Goal: Task Accomplishment & Management: Use online tool/utility

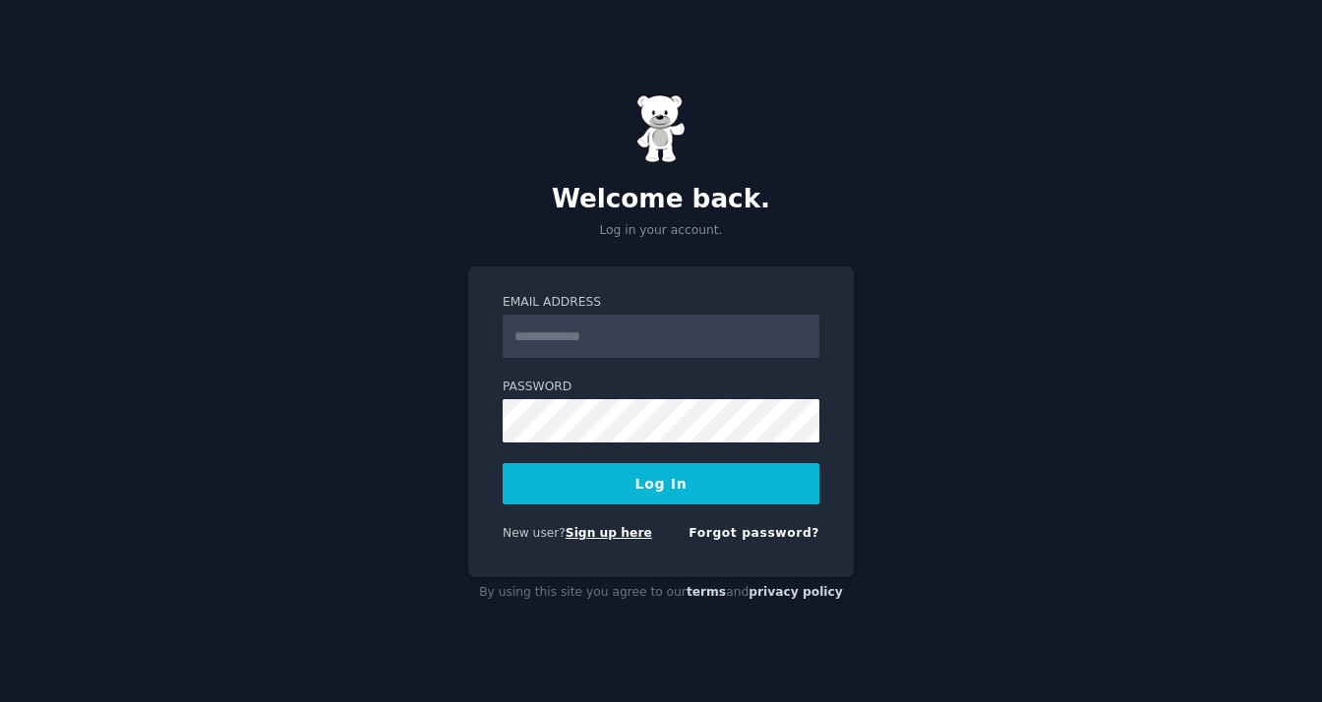
click at [602, 539] on link "Sign up here" at bounding box center [609, 533] width 87 height 14
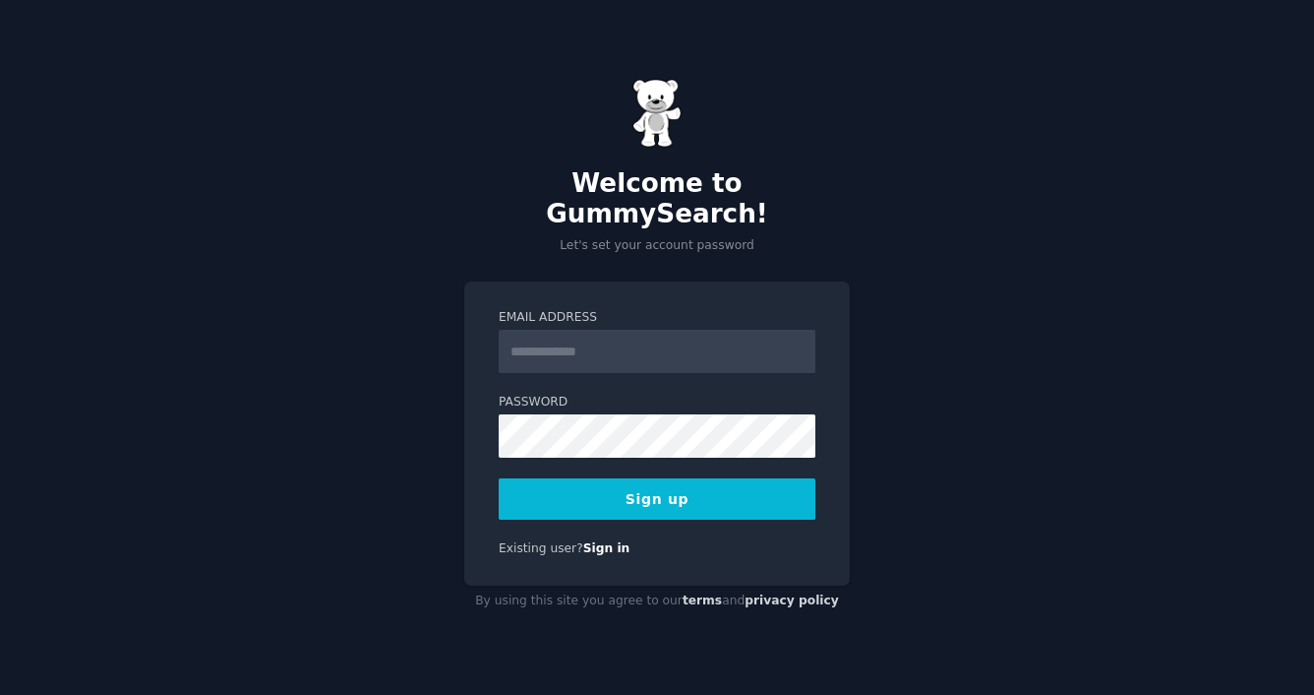
click at [635, 338] on input "Email Address" at bounding box center [657, 351] width 317 height 43
type input "**********"
click at [0, 694] on com-1password-button at bounding box center [0, 695] width 0 height 0
click at [626, 486] on button "Sign up" at bounding box center [657, 498] width 317 height 41
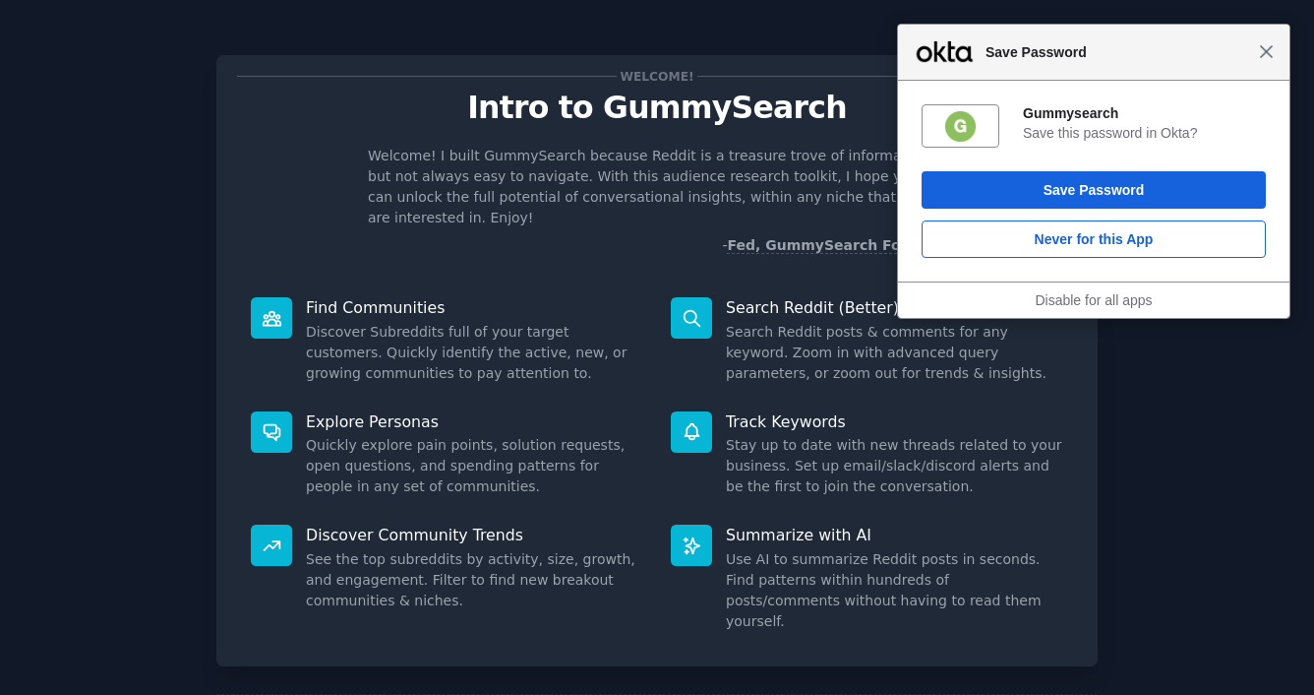
click at [1266, 54] on span "Close" at bounding box center [1266, 51] width 15 height 15
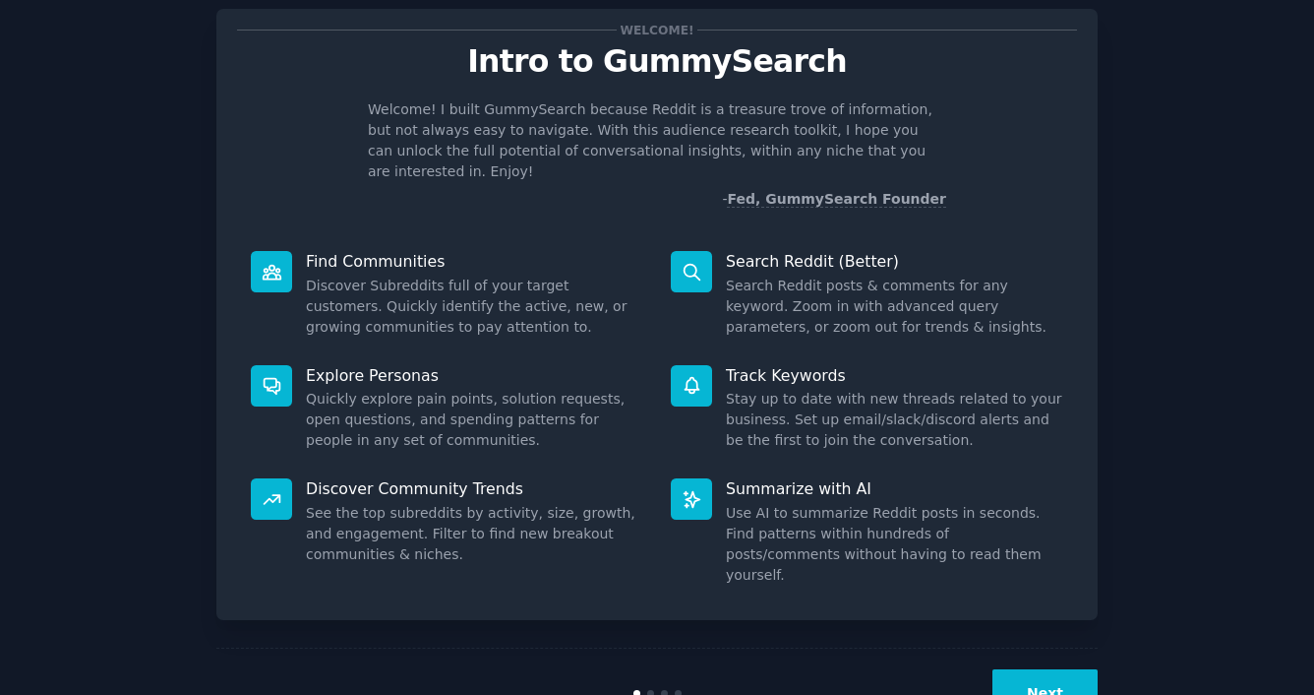
scroll to position [75, 0]
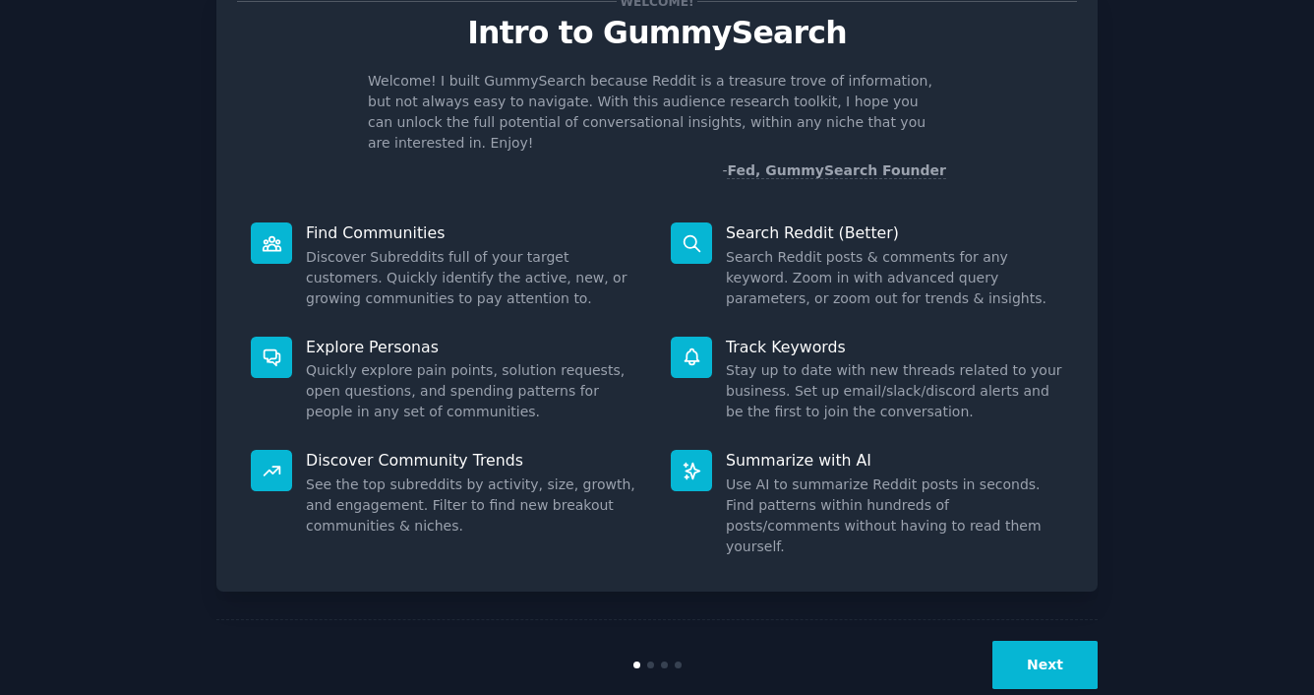
click at [1051, 640] on button "Next" at bounding box center [1045, 664] width 105 height 48
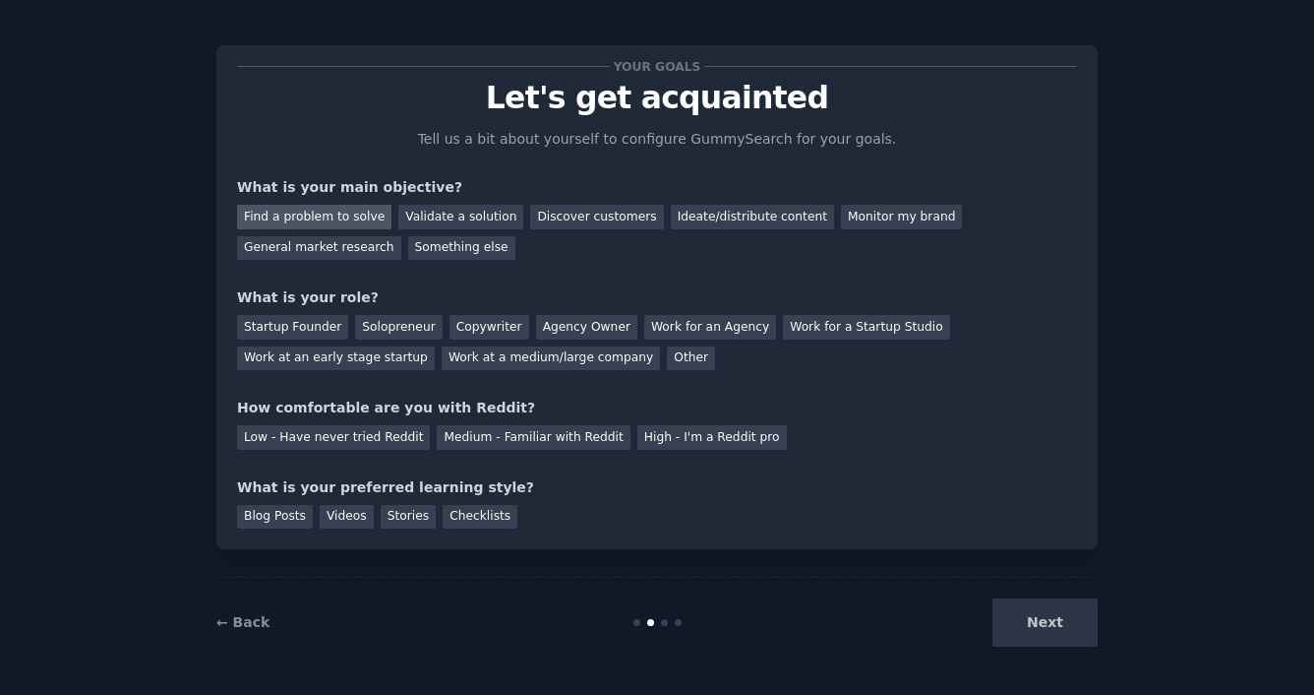
click at [348, 218] on div "Find a problem to solve" at bounding box center [314, 217] width 154 height 25
click at [353, 246] on div "General market research" at bounding box center [319, 248] width 164 height 25
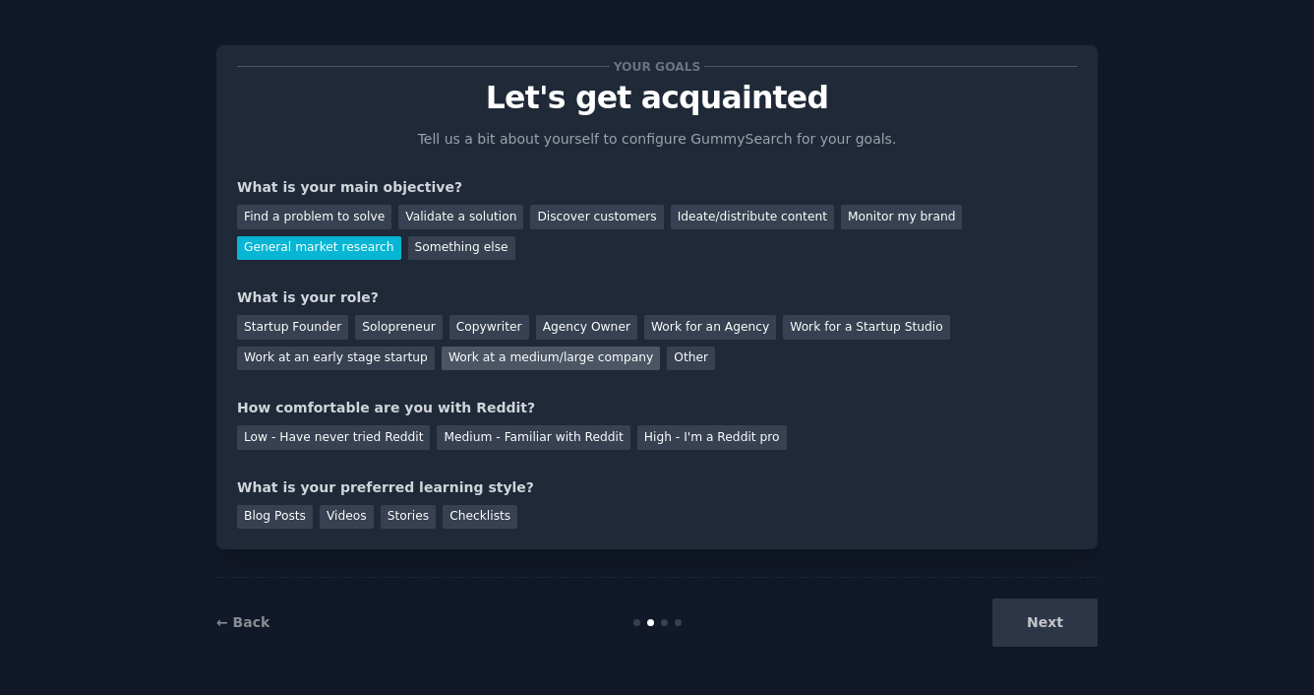
click at [555, 362] on div "Work at a medium/large company" at bounding box center [551, 358] width 218 height 25
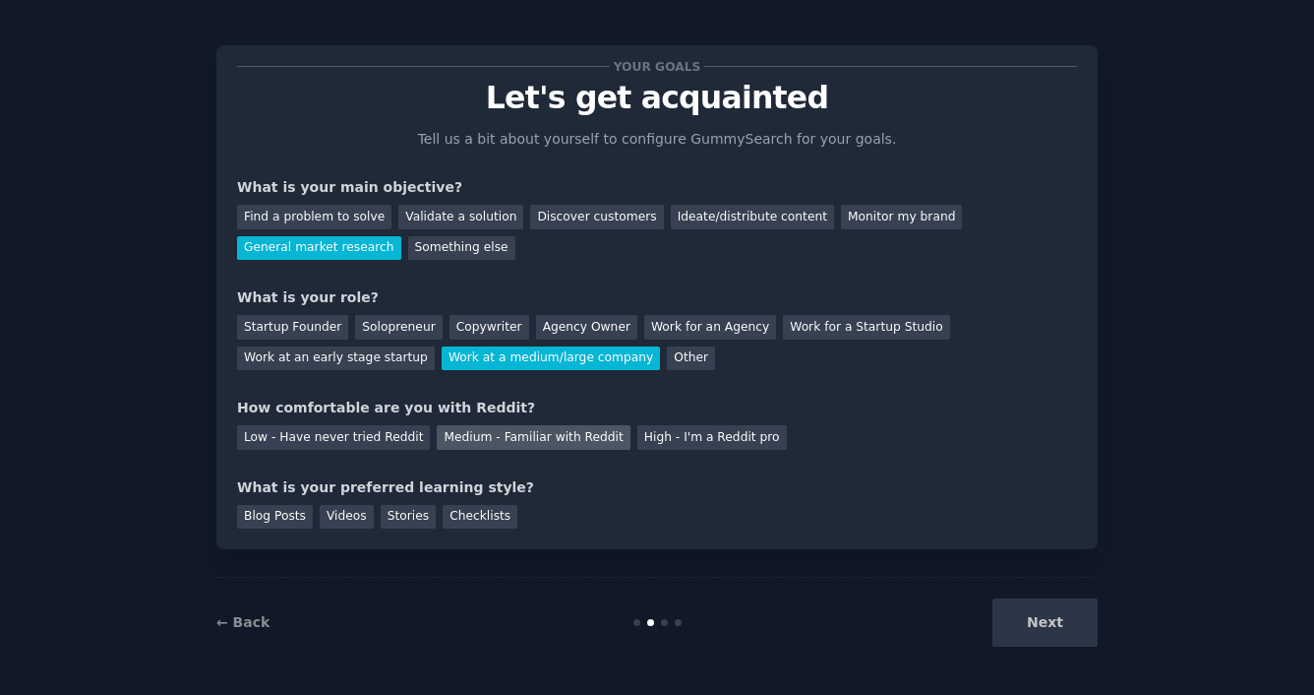
click at [537, 437] on div "Medium - Familiar with Reddit" at bounding box center [533, 437] width 193 height 25
click at [1056, 627] on div "Next" at bounding box center [951, 622] width 294 height 48
click at [1052, 619] on div "Next" at bounding box center [951, 622] width 294 height 48
click at [449, 521] on div "Checklists" at bounding box center [480, 517] width 75 height 25
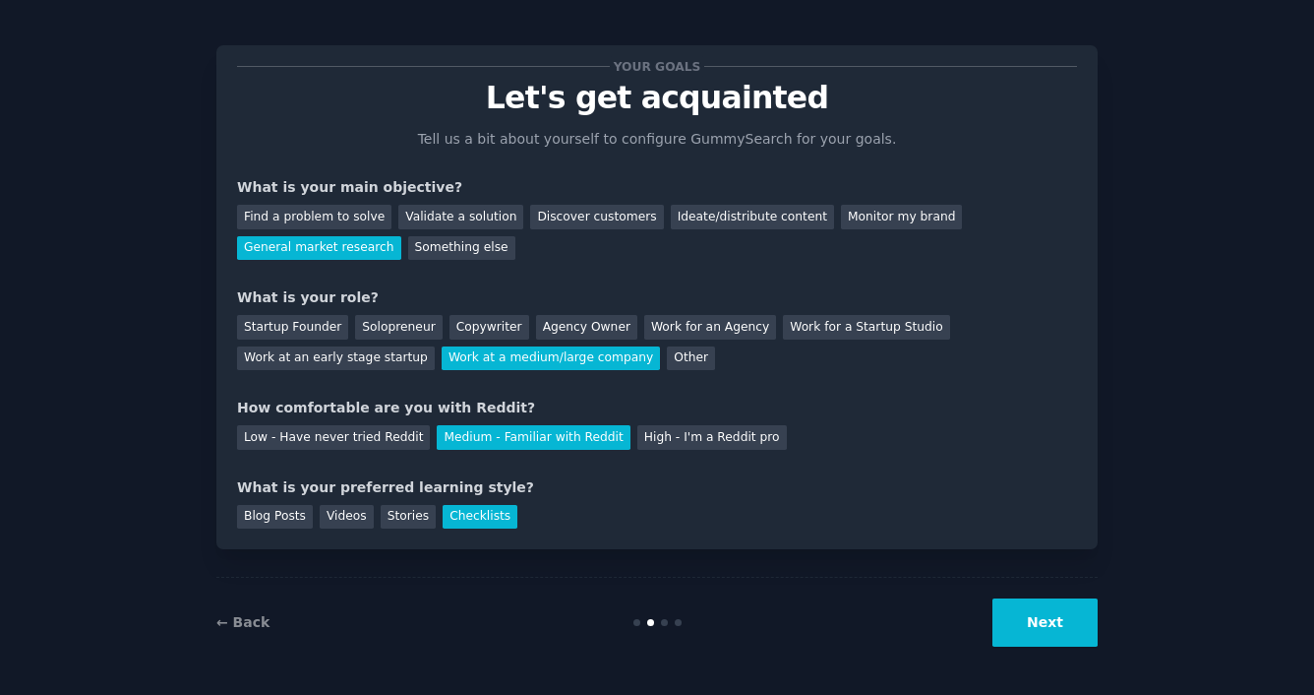
click at [1046, 624] on button "Next" at bounding box center [1045, 622] width 105 height 48
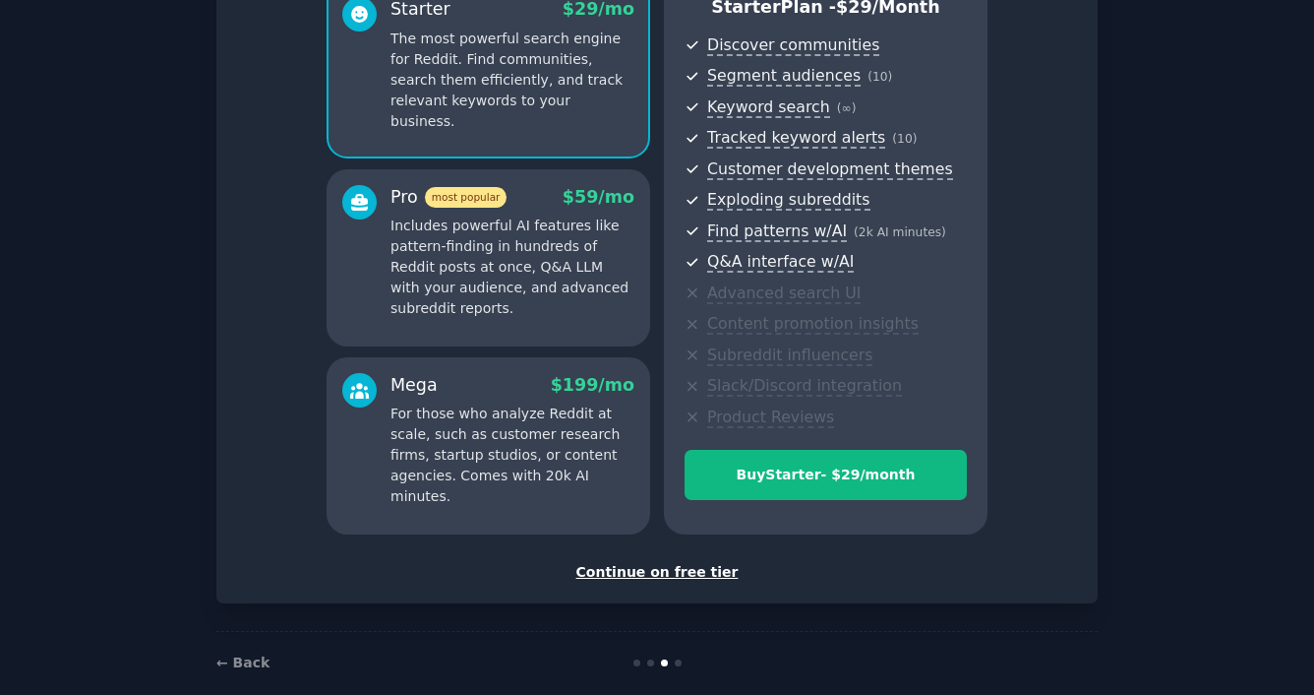
scroll to position [221, 0]
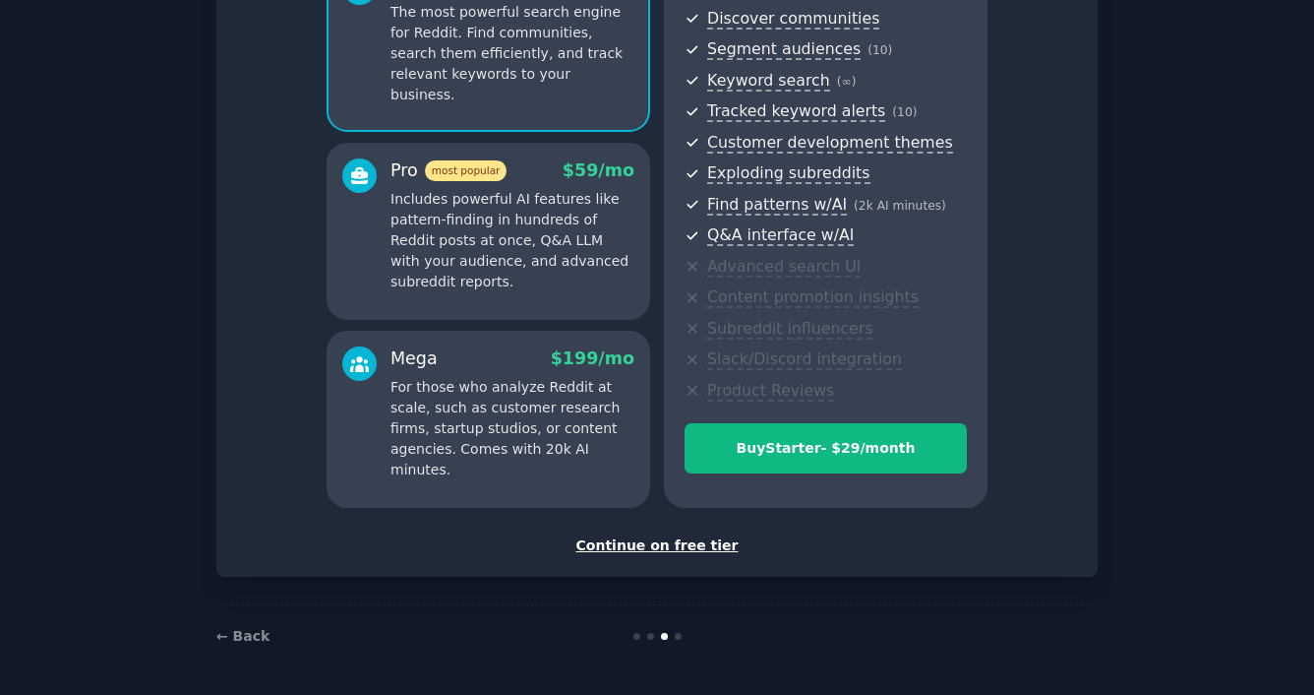
click at [678, 542] on div "Continue on free tier" at bounding box center [657, 545] width 840 height 21
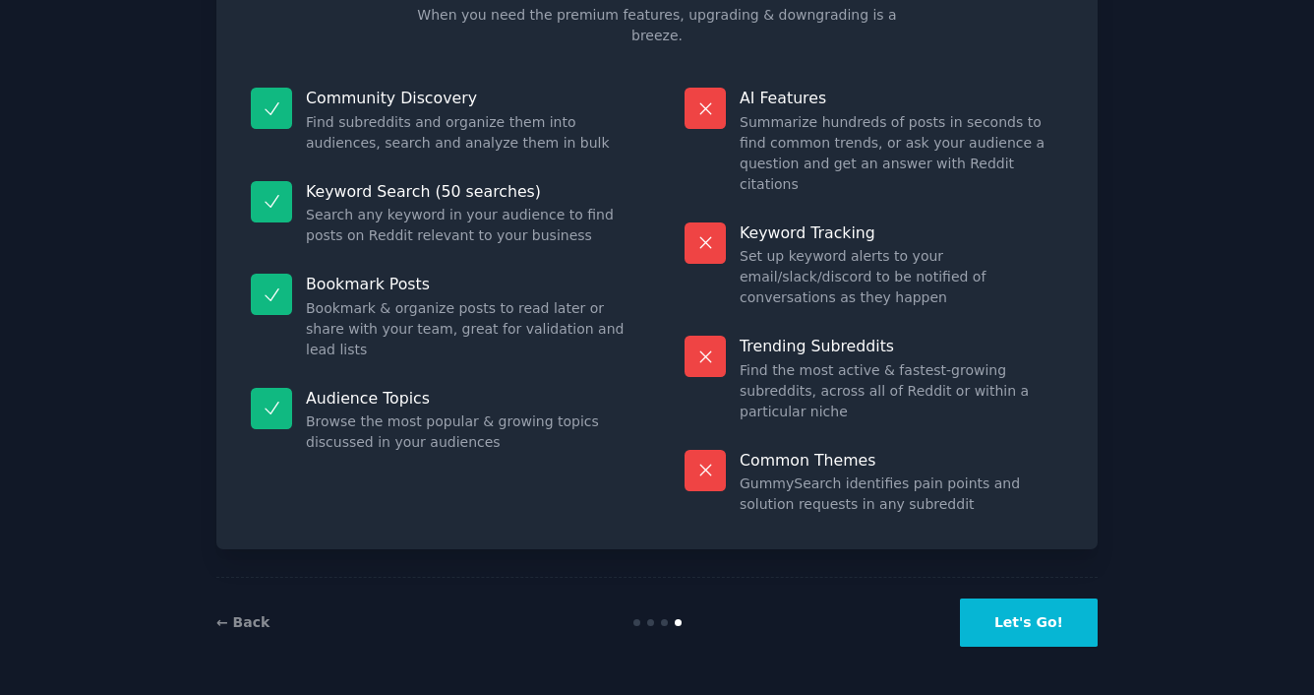
scroll to position [72, 0]
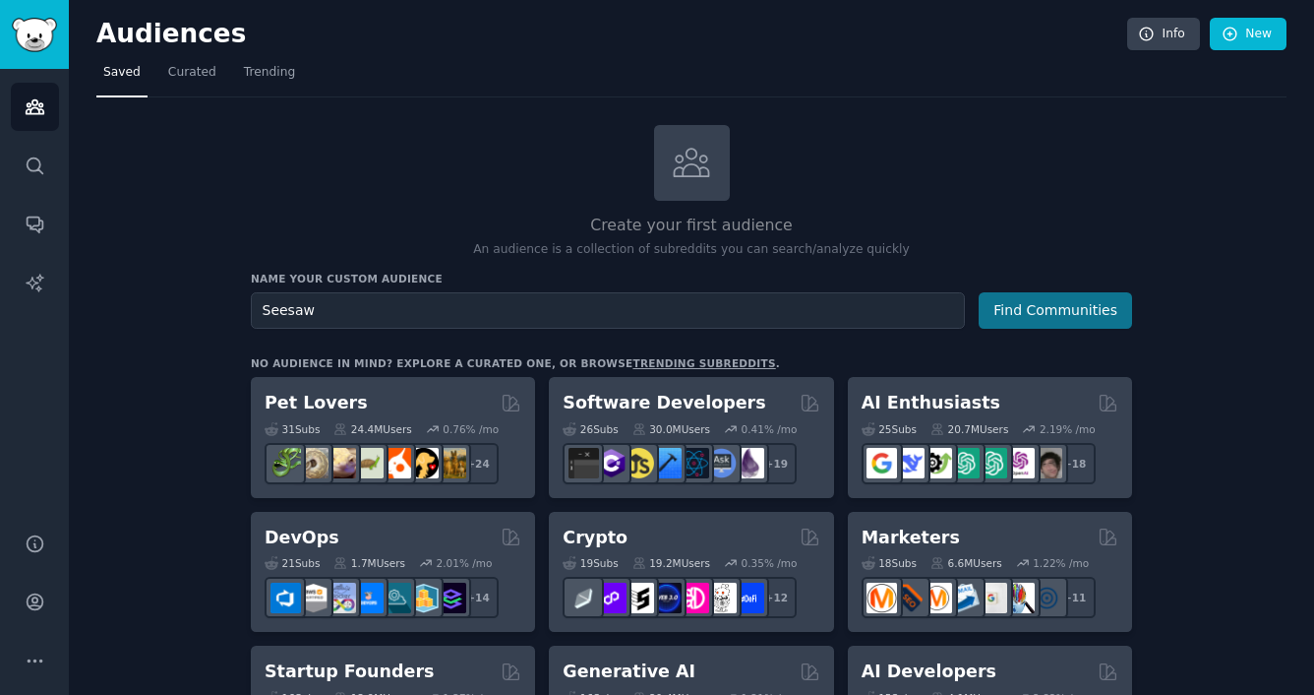
type input "Seesaw"
click at [1087, 302] on button "Find Communities" at bounding box center [1055, 310] width 153 height 36
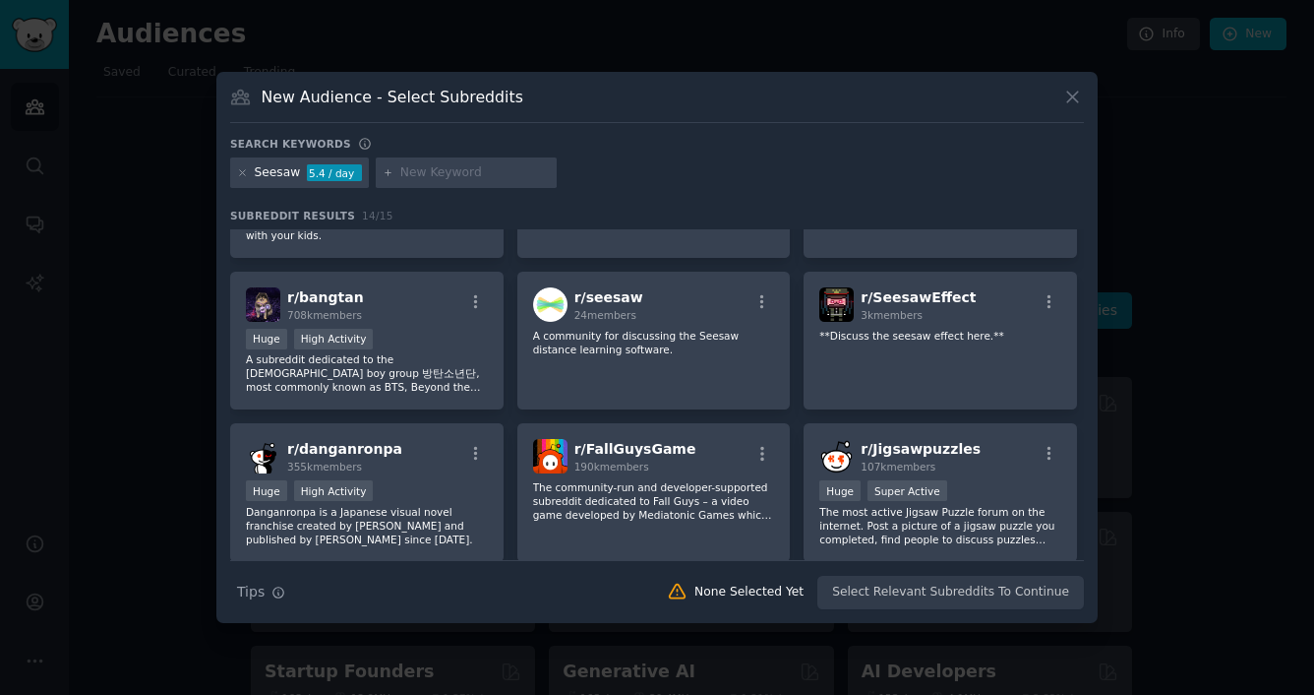
scroll to position [93, 0]
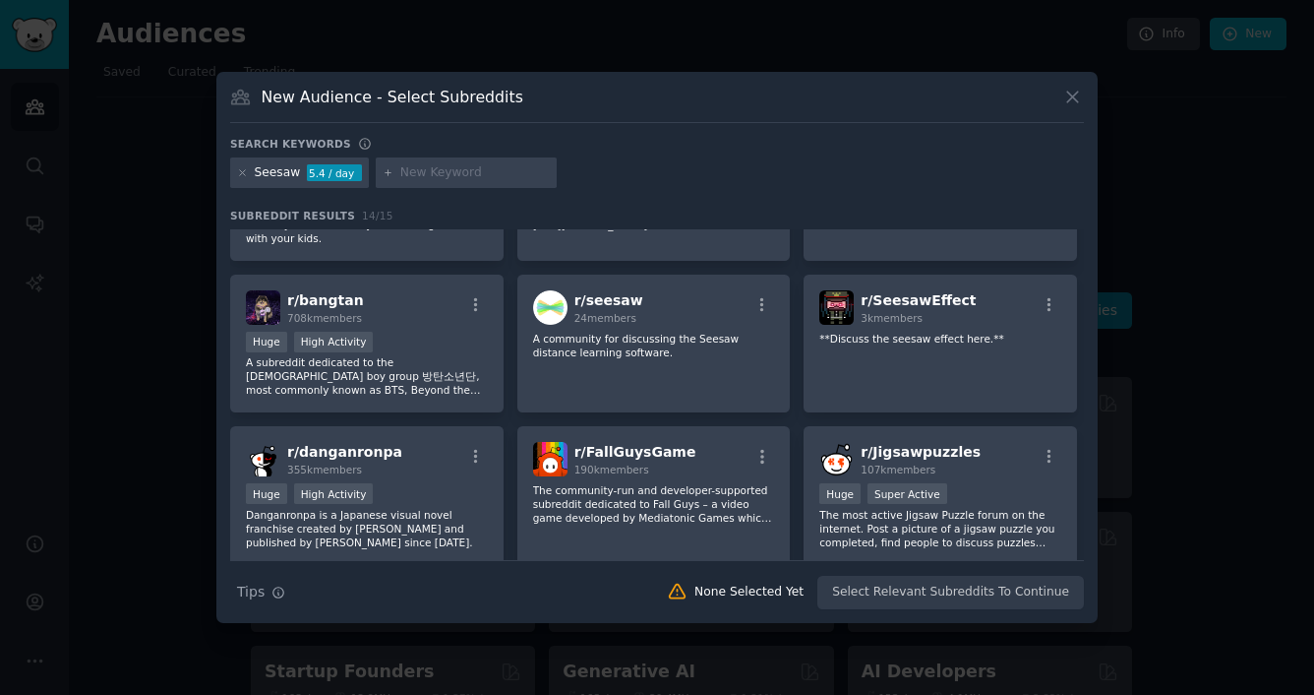
click at [690, 378] on div "r/ seesaw 24 members A community for discussing the Seesaw distance learning so…" at bounding box center [653, 343] width 273 height 139
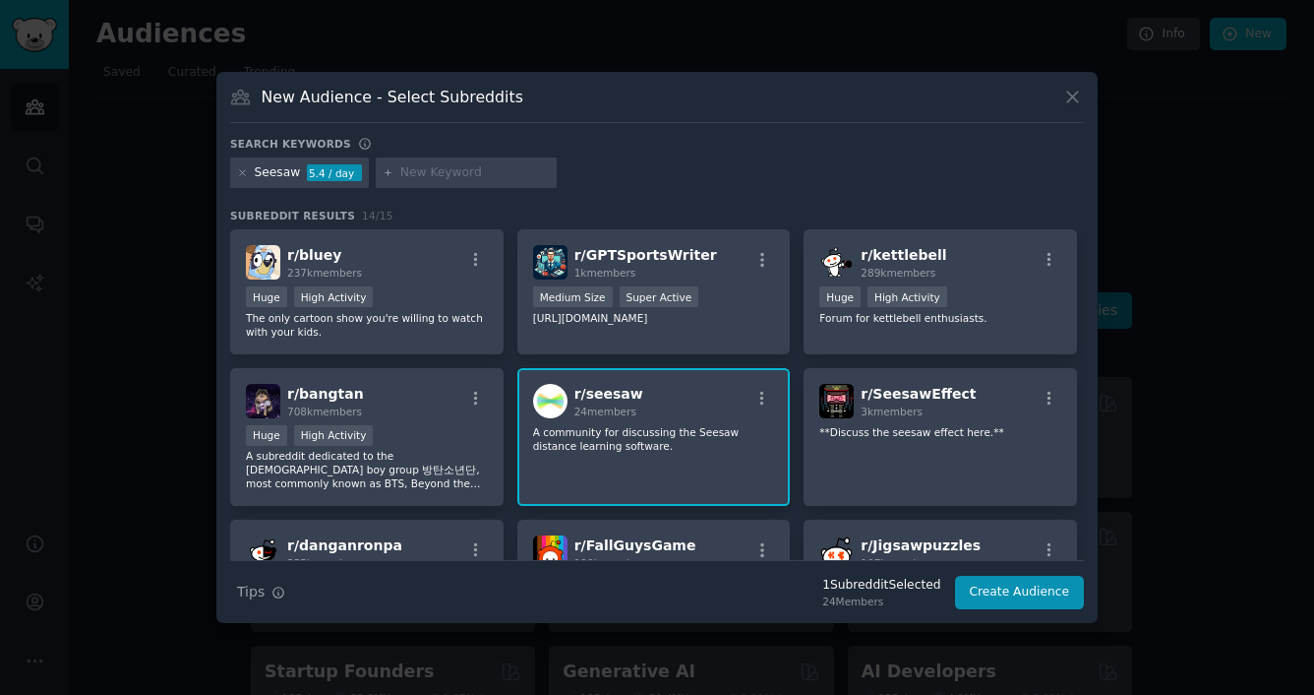
scroll to position [0, 0]
click at [453, 181] on input "text" at bounding box center [475, 173] width 150 height 18
type input "edTech"
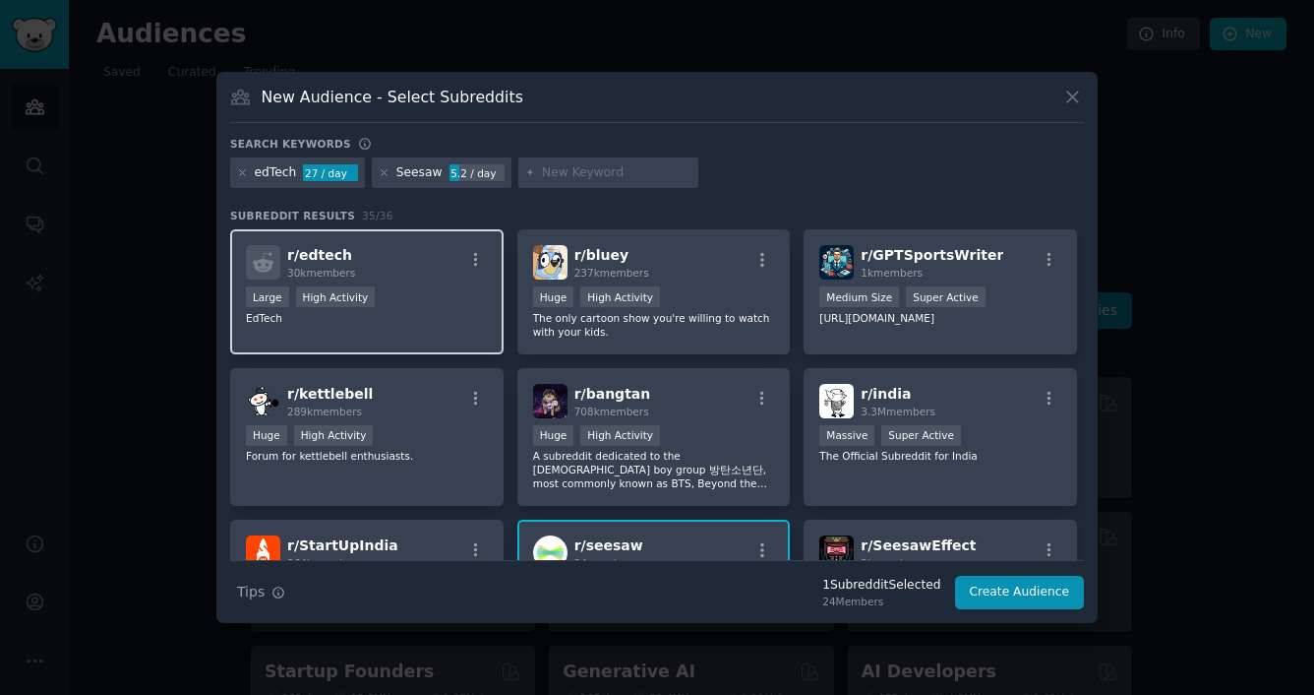
click at [413, 285] on div "r/ edtech 30k members Large High Activity EdTech" at bounding box center [366, 291] width 273 height 125
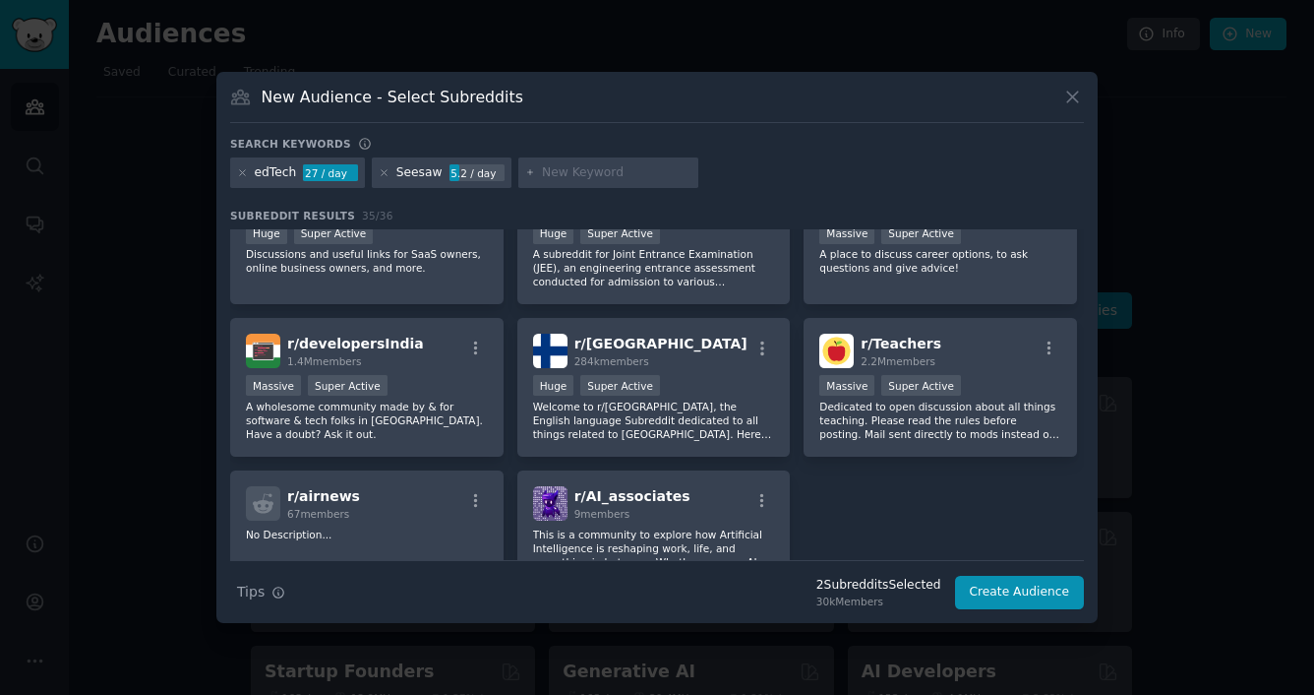
scroll to position [1381, 0]
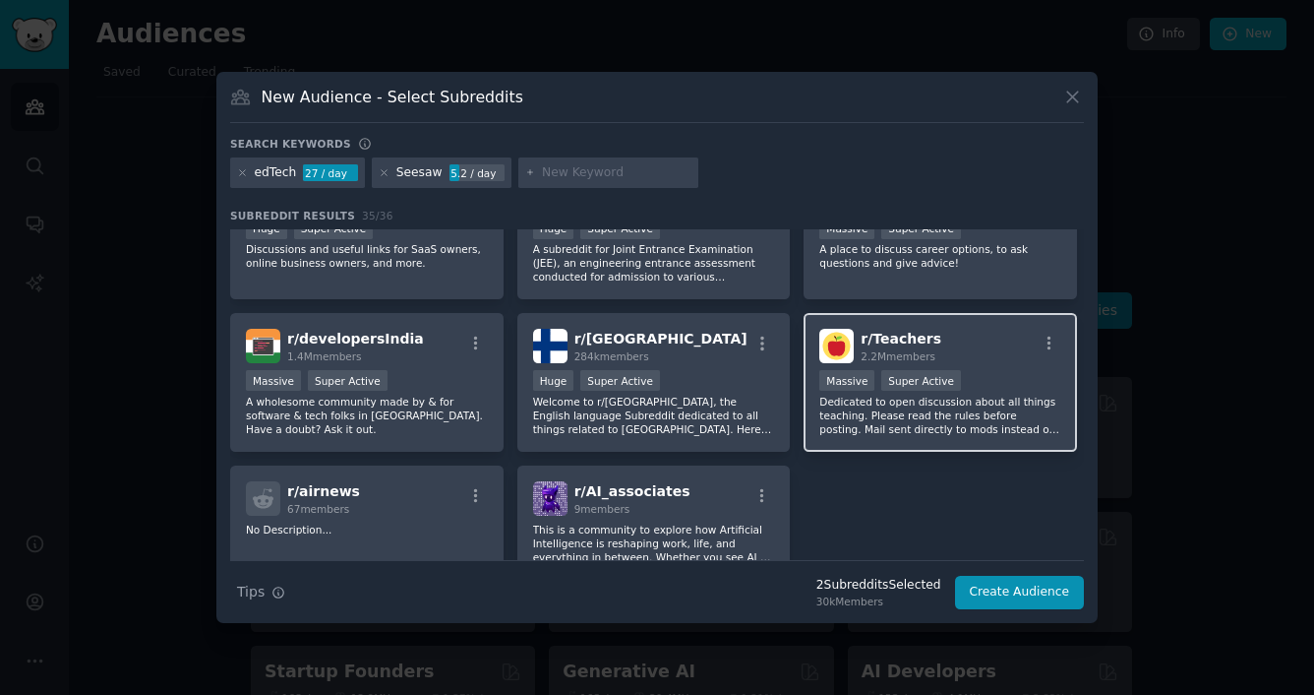
click at [996, 338] on div "r/ Teachers 2.2M members" at bounding box center [940, 346] width 242 height 34
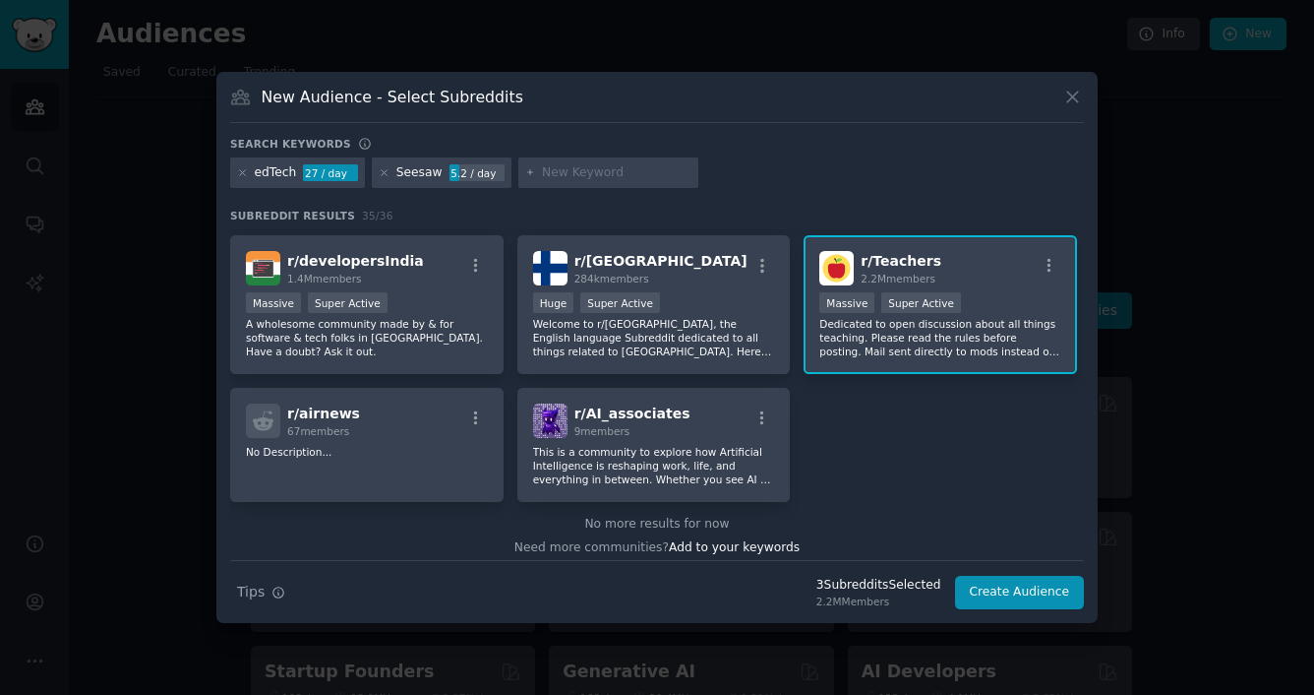
scroll to position [1469, 0]
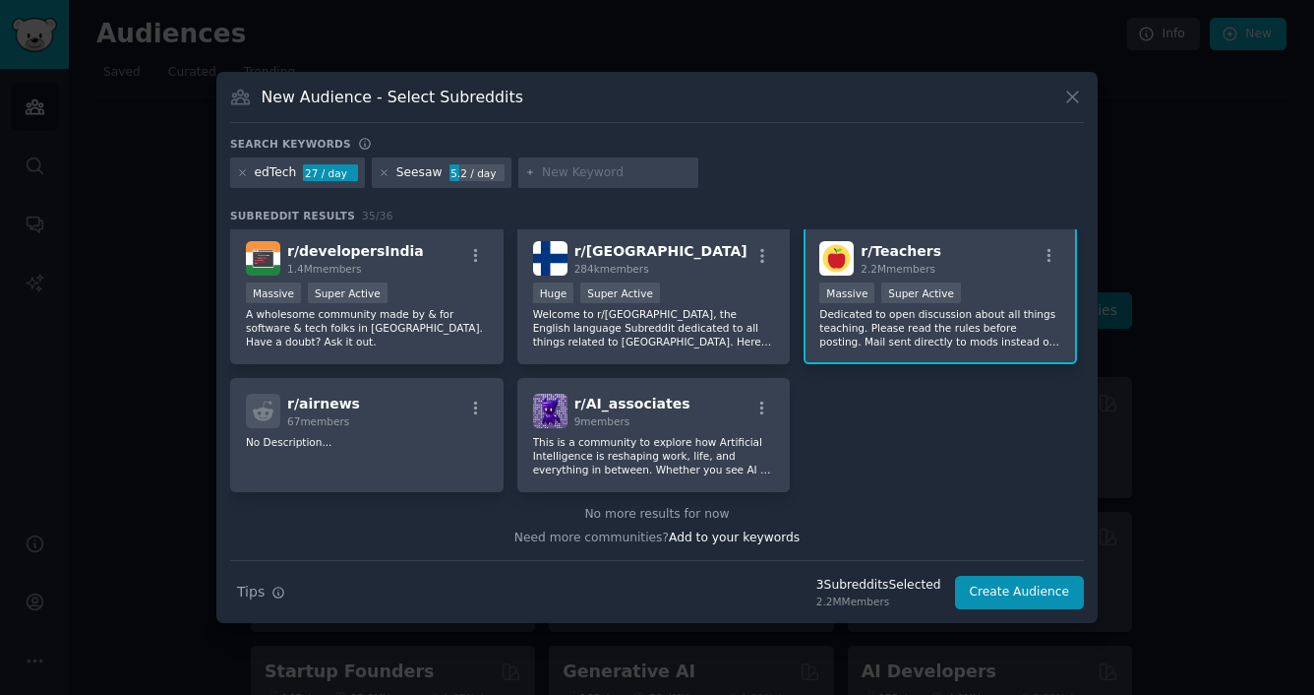
click at [599, 171] on input "text" at bounding box center [617, 173] width 150 height 18
type input "elementary"
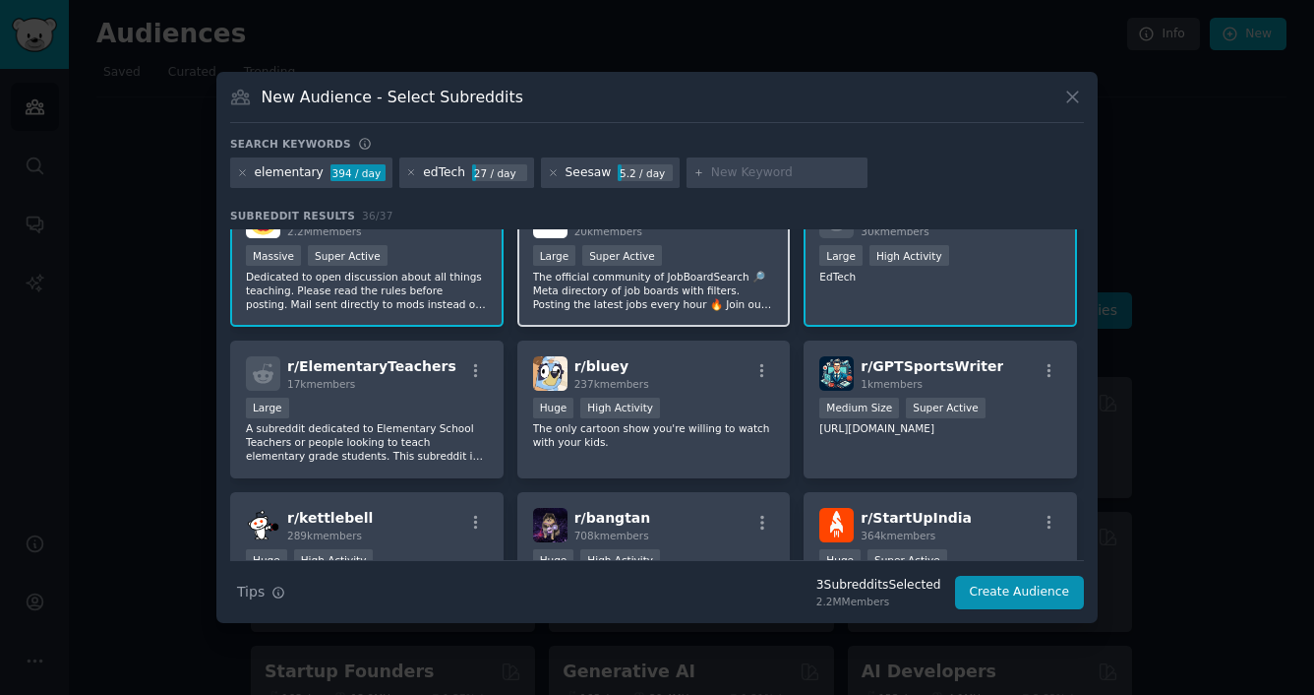
scroll to position [70, 0]
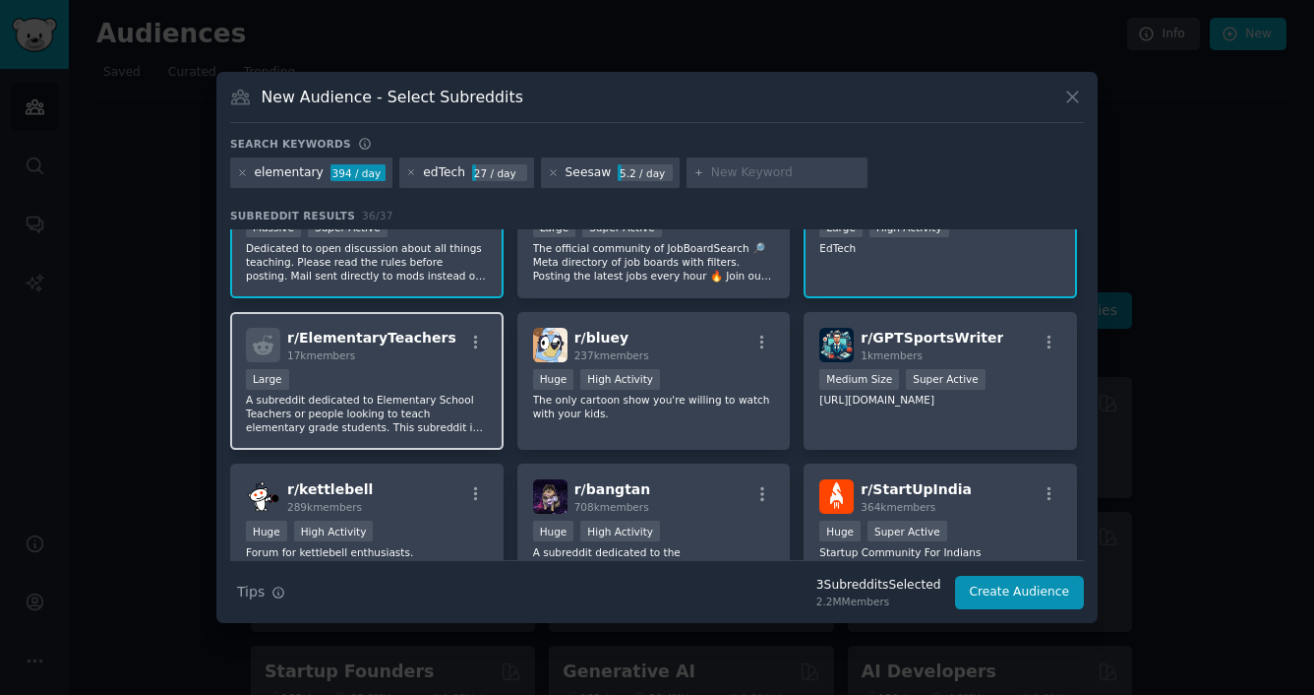
click at [388, 351] on div "17k members" at bounding box center [371, 355] width 169 height 14
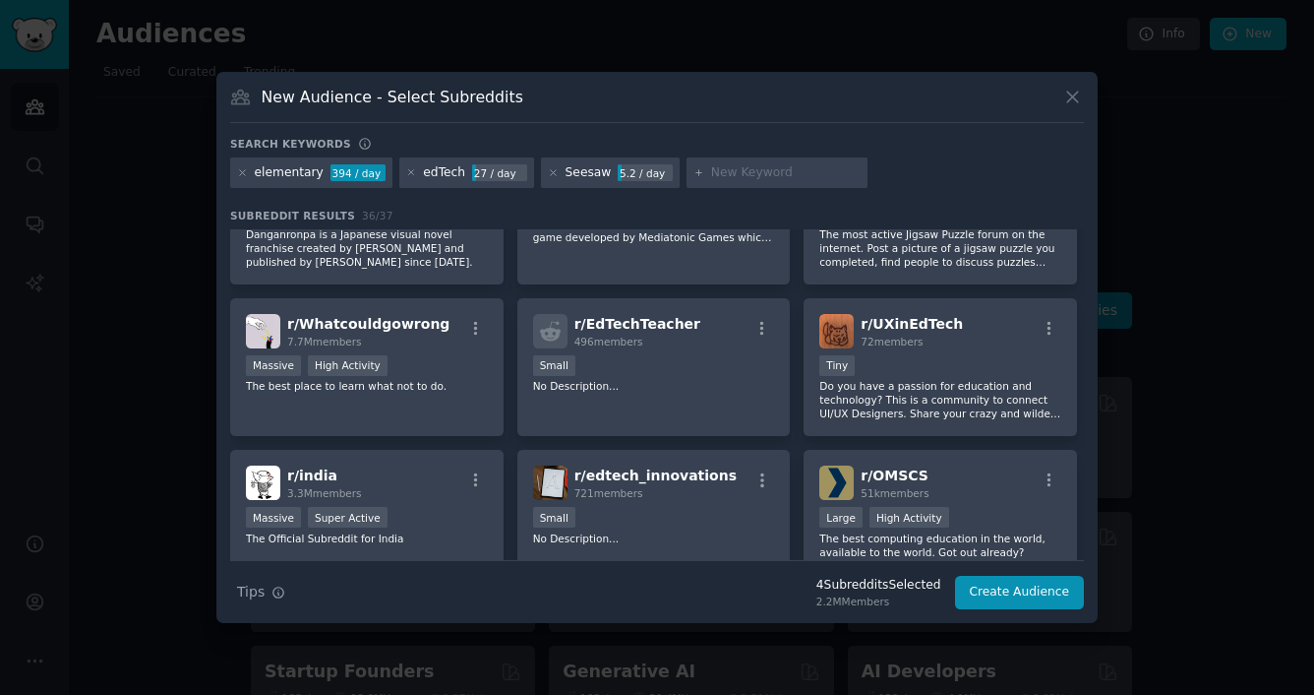
scroll to position [698, 0]
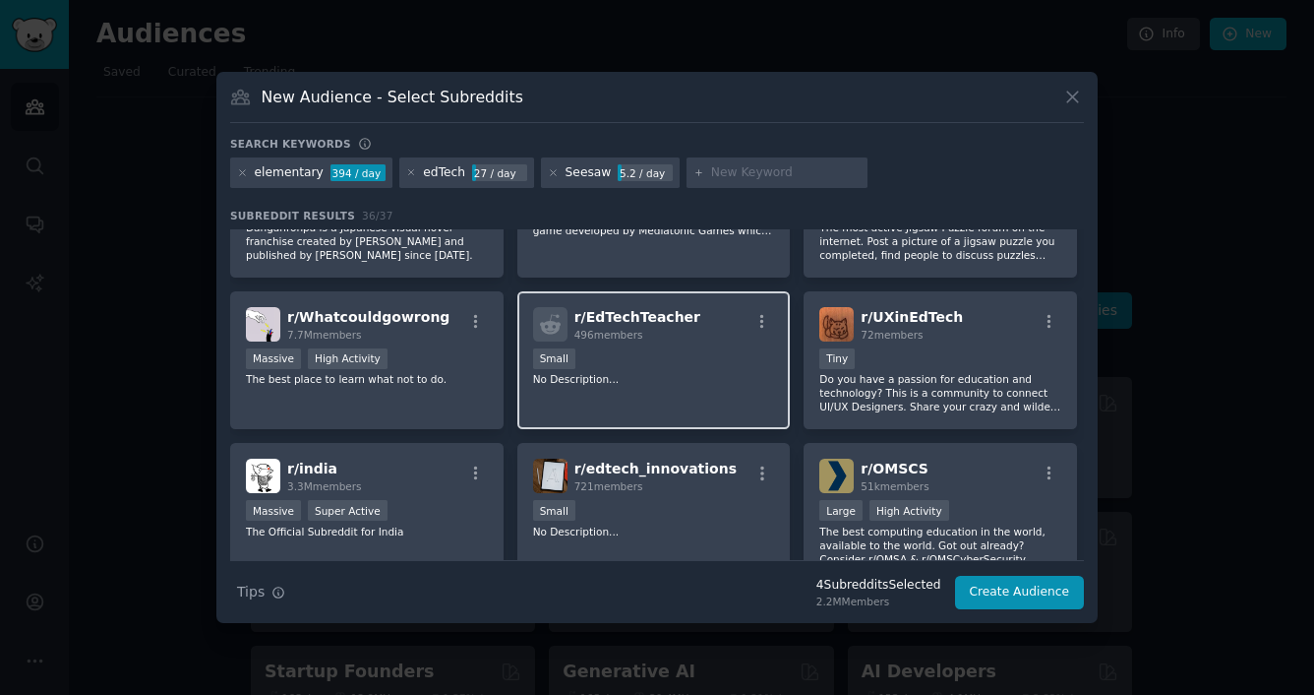
click at [695, 387] on div "r/ EdTechTeacher 496 members Small No Description..." at bounding box center [653, 360] width 273 height 139
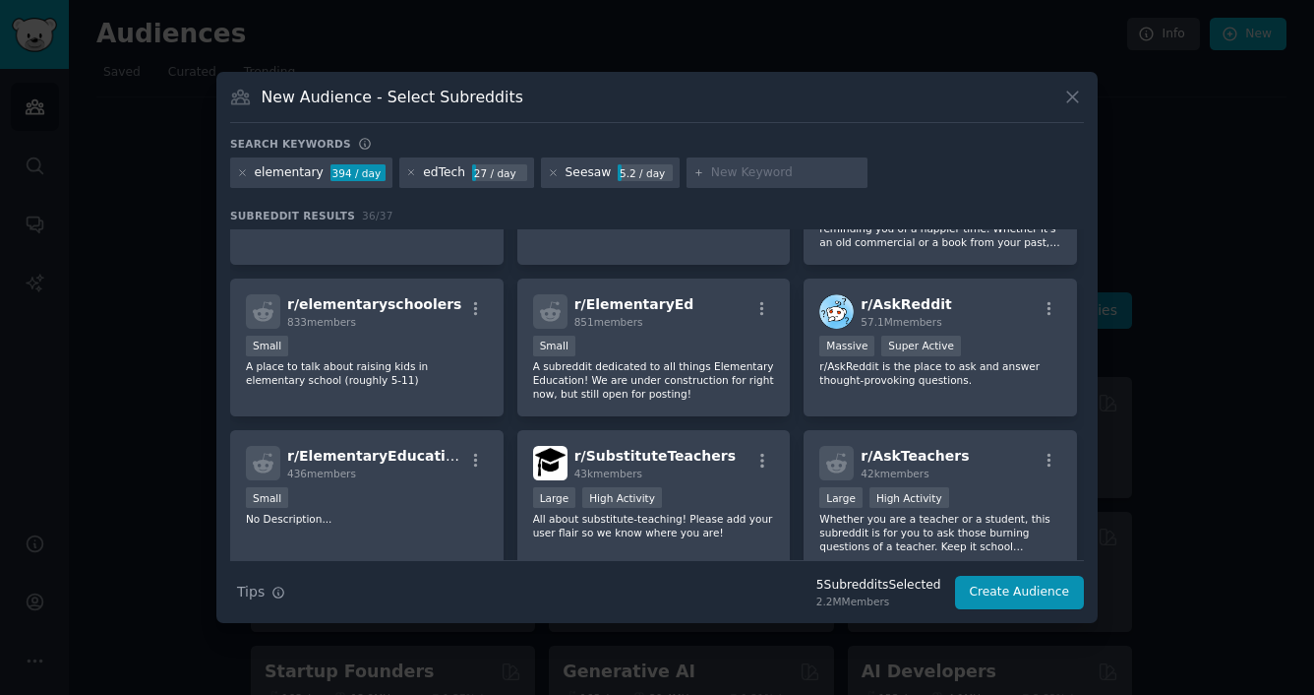
scroll to position [1323, 0]
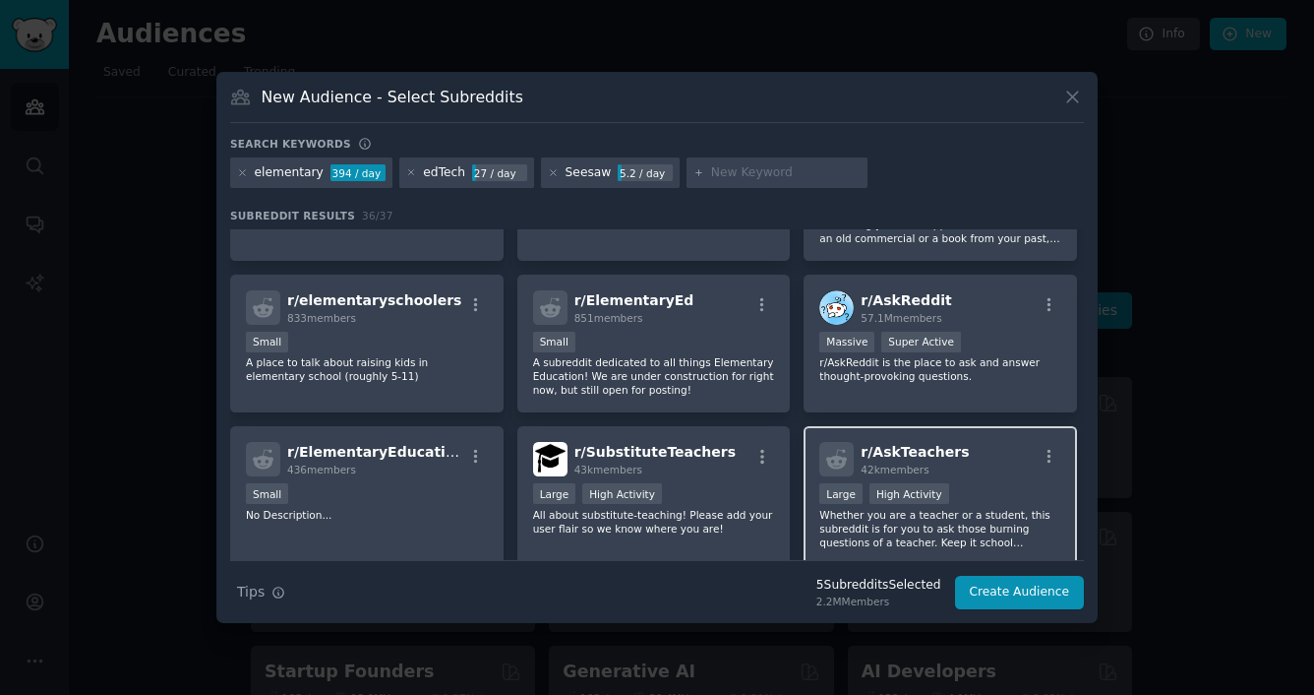
click at [978, 462] on div "r/ AskTeachers 42k members" at bounding box center [940, 459] width 242 height 34
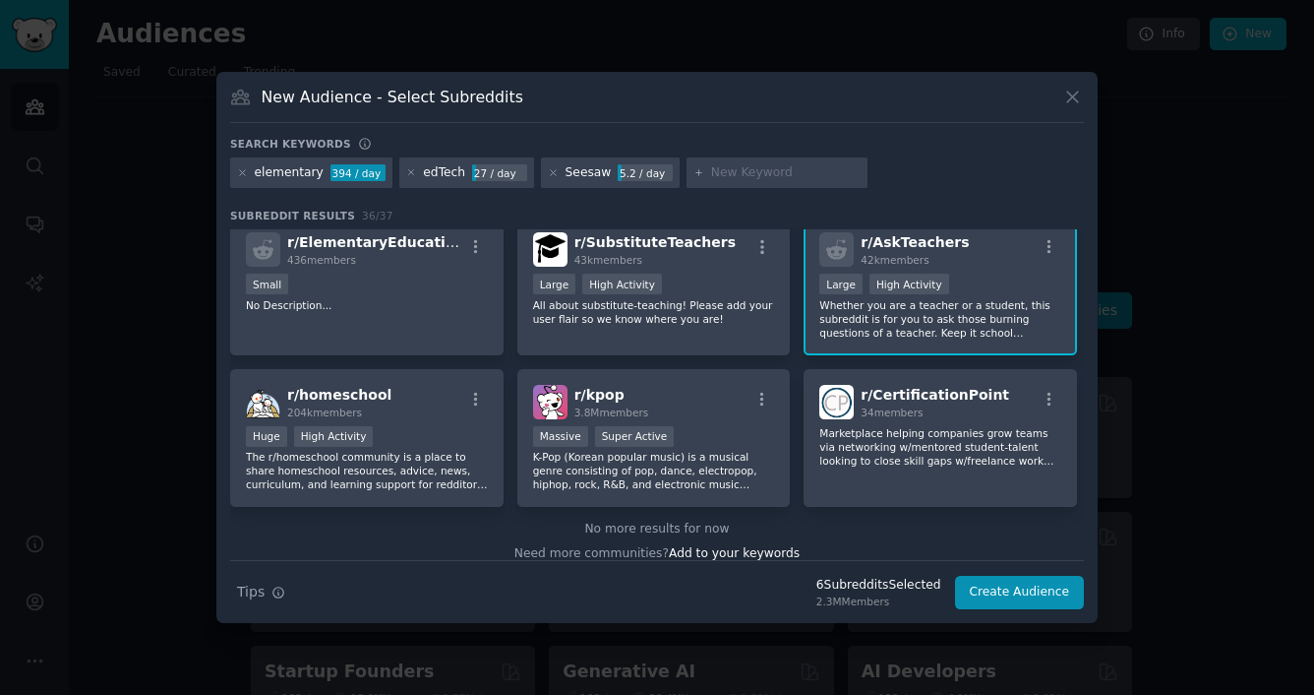
scroll to position [1548, 0]
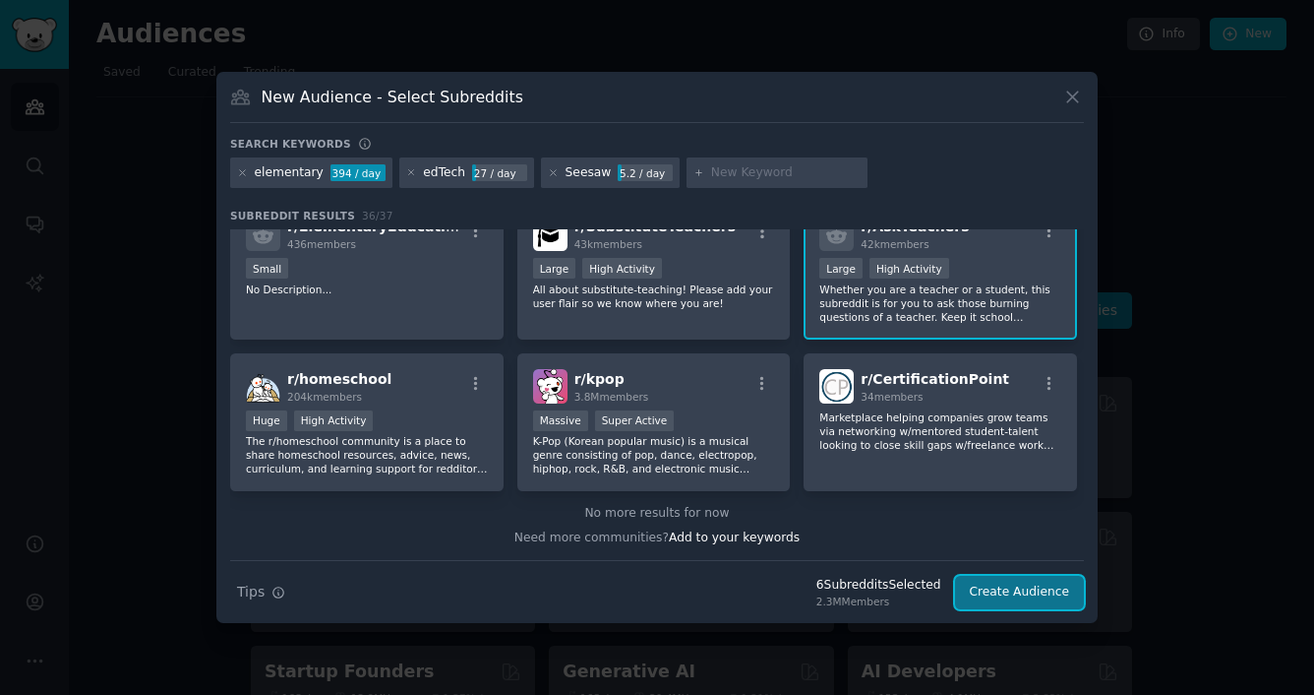
click at [1022, 589] on button "Create Audience" at bounding box center [1020, 591] width 130 height 33
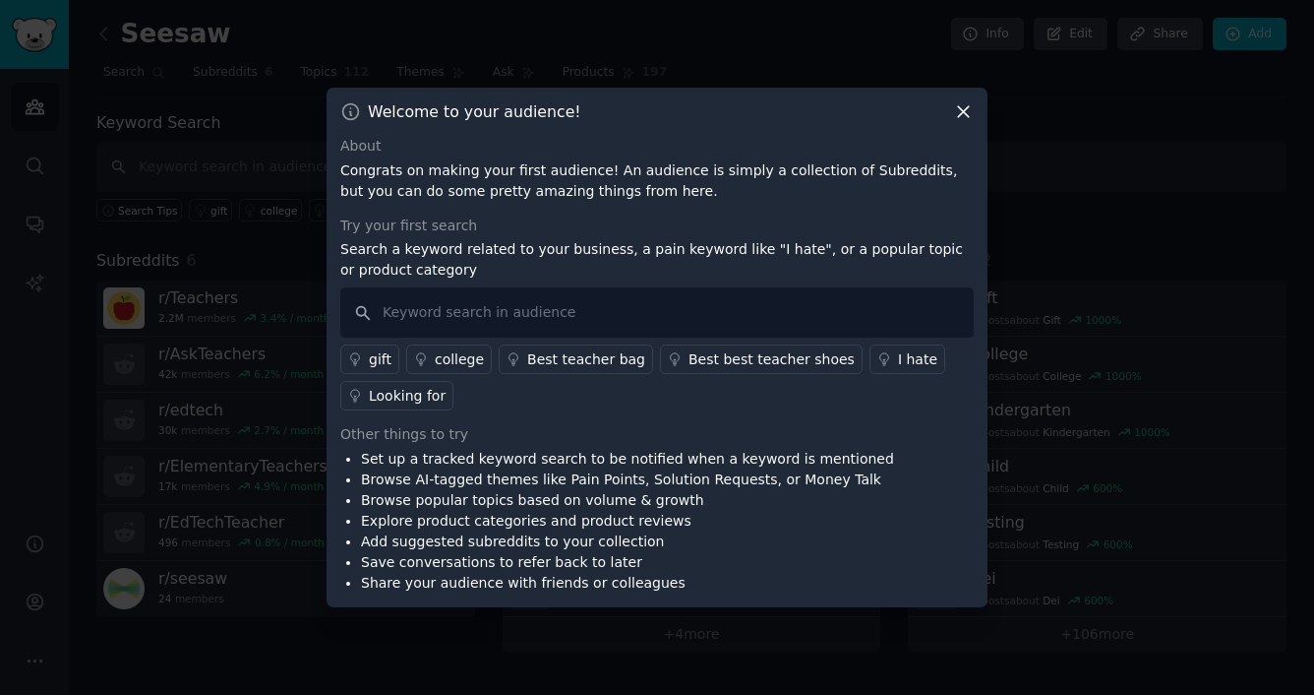
click at [965, 111] on icon at bounding box center [963, 112] width 11 height 11
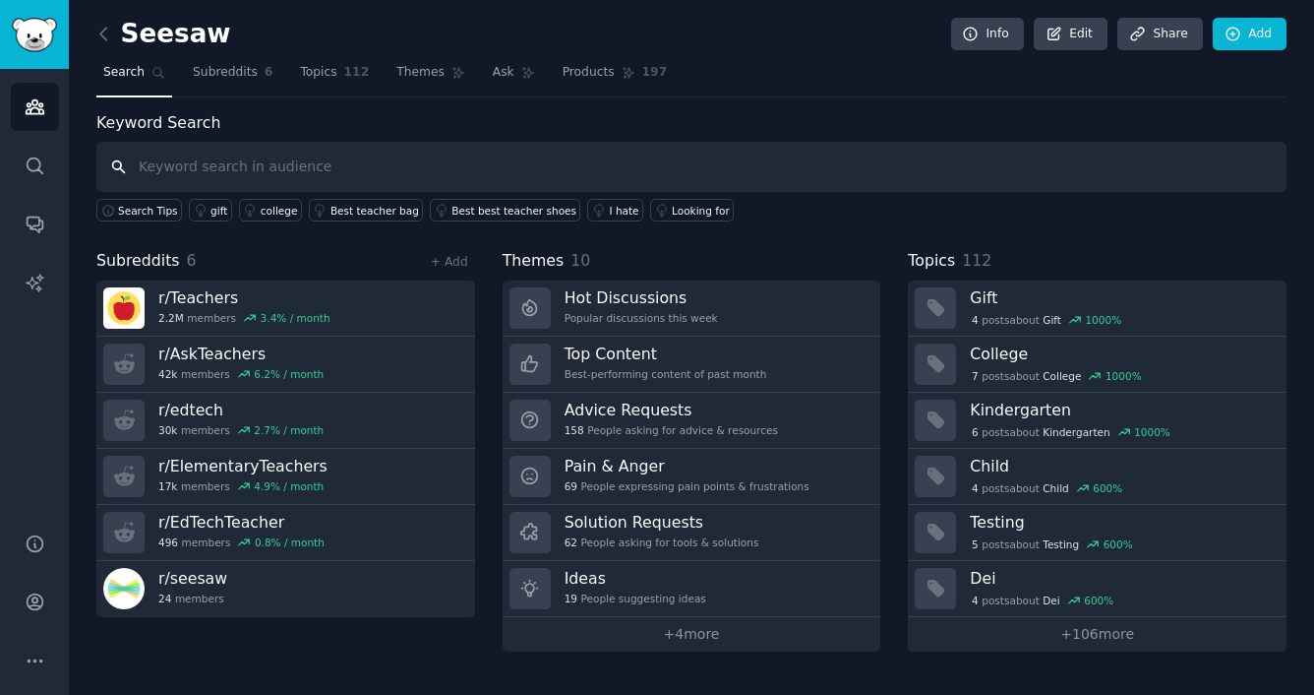
click at [284, 167] on input "text" at bounding box center [691, 167] width 1190 height 50
type input "Seesaw"
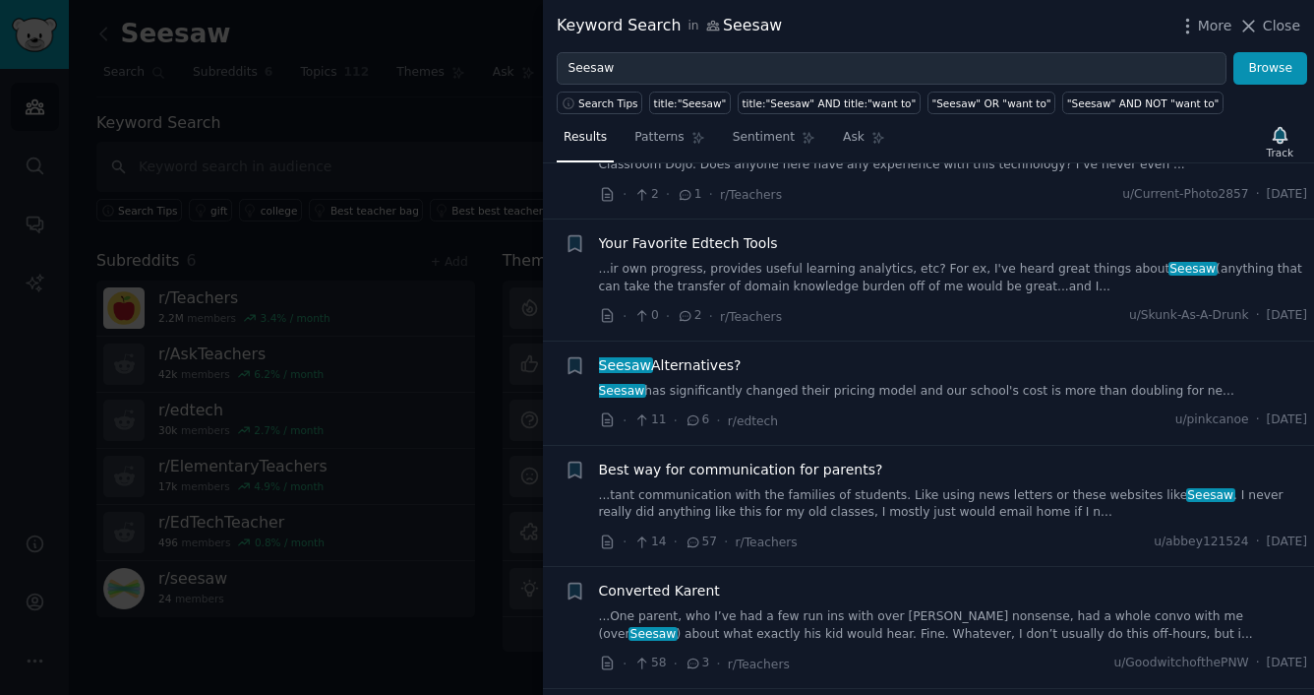
scroll to position [583, 0]
click at [1197, 20] on icon "button" at bounding box center [1188, 26] width 21 height 21
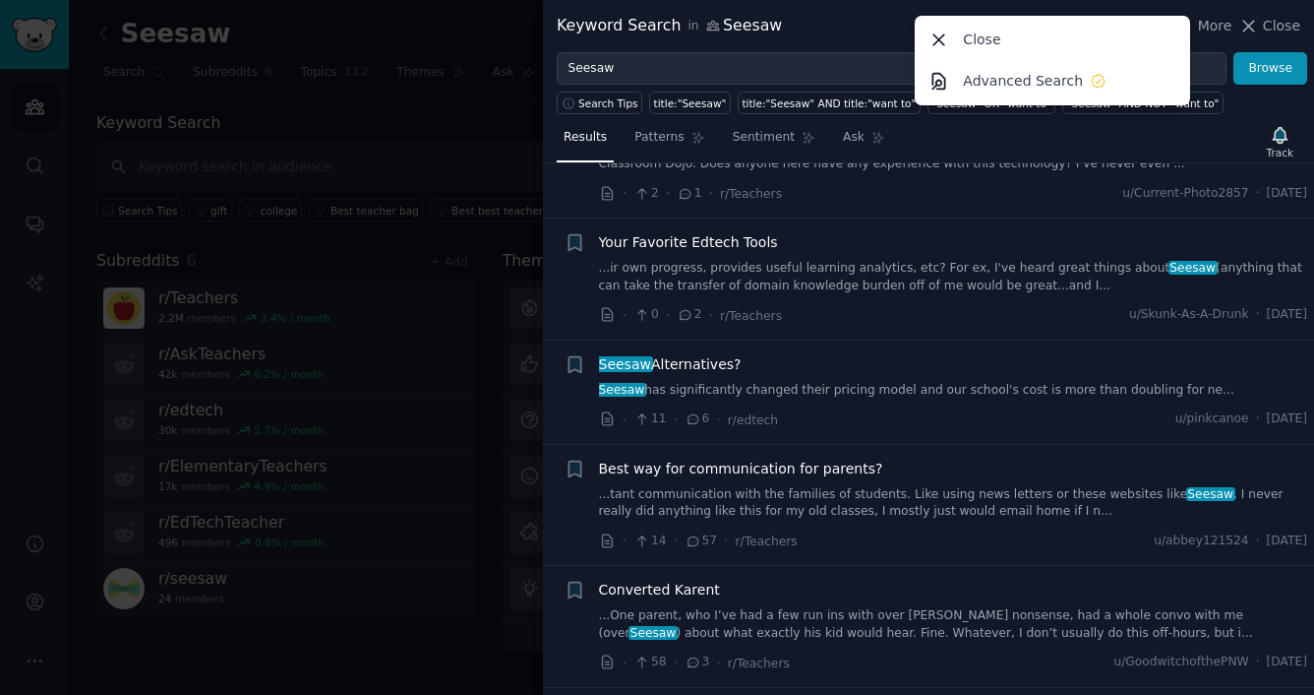
click at [832, 29] on div "Keyword Search in Seesaw More Close Advanced Search Close" at bounding box center [929, 26] width 744 height 25
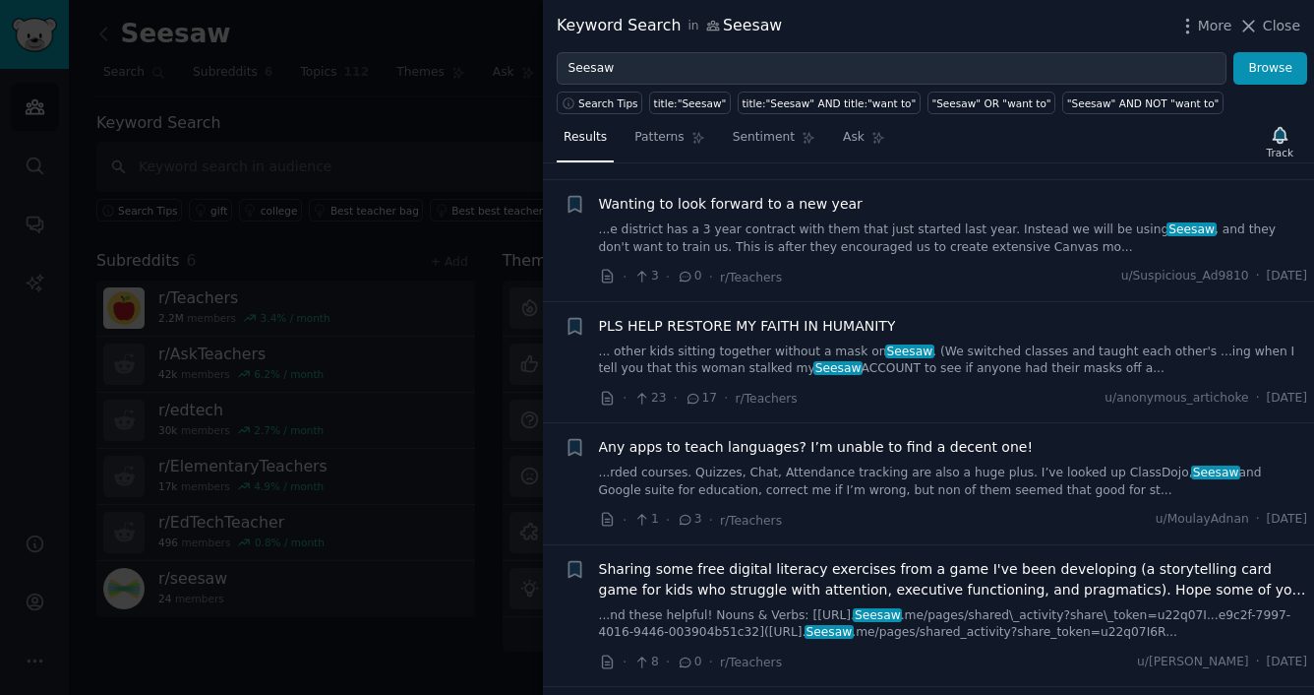
scroll to position [2258, 0]
